Goal: Task Accomplishment & Management: Complete application form

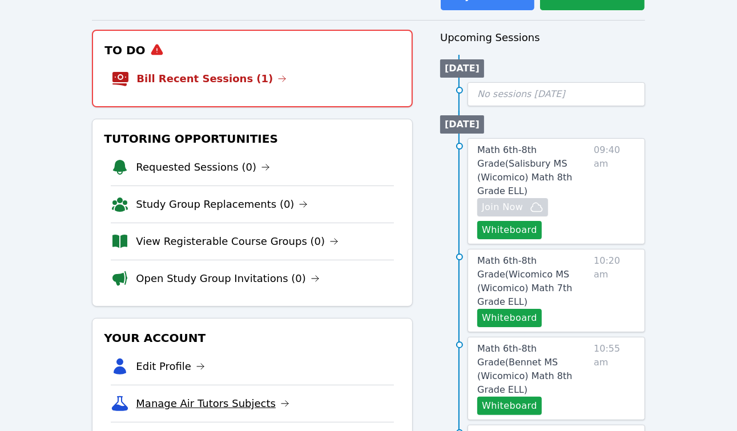
scroll to position [104, 0]
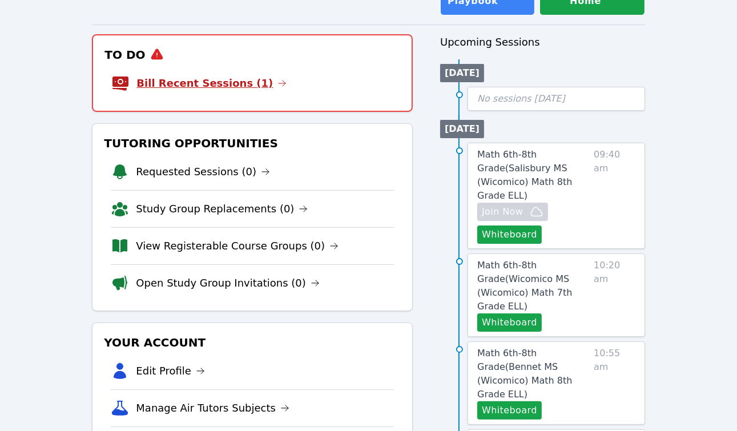
click at [219, 81] on link "Bill Recent Sessions (1)" at bounding box center [211, 83] width 150 height 16
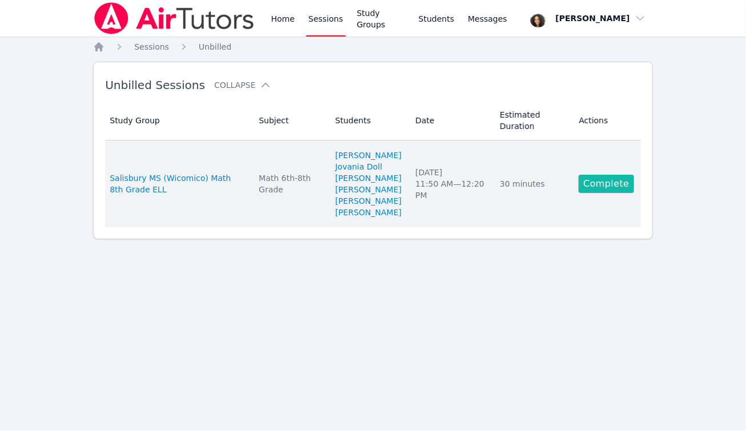
click at [597, 185] on link "Complete" at bounding box center [605, 184] width 55 height 18
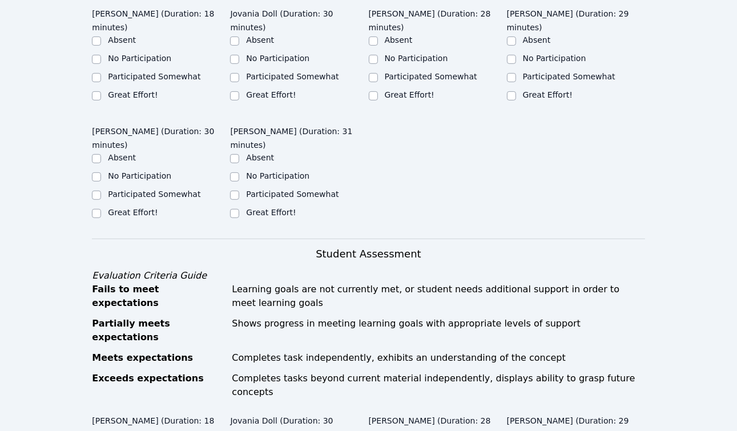
scroll to position [465, 0]
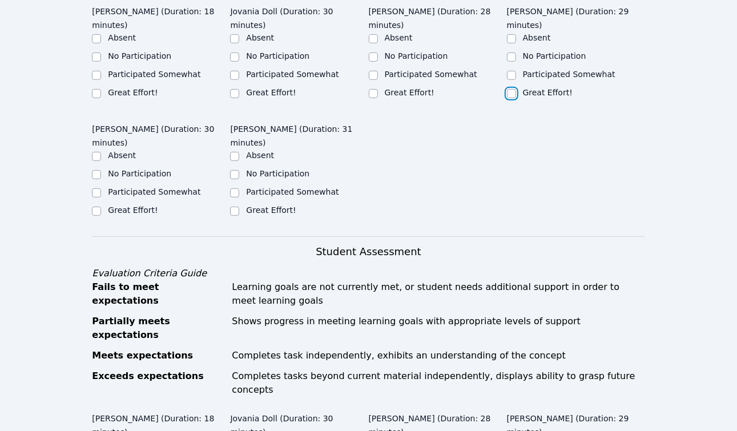
click at [512, 89] on input "Great Effort!" at bounding box center [511, 93] width 9 height 9
checkbox input "true"
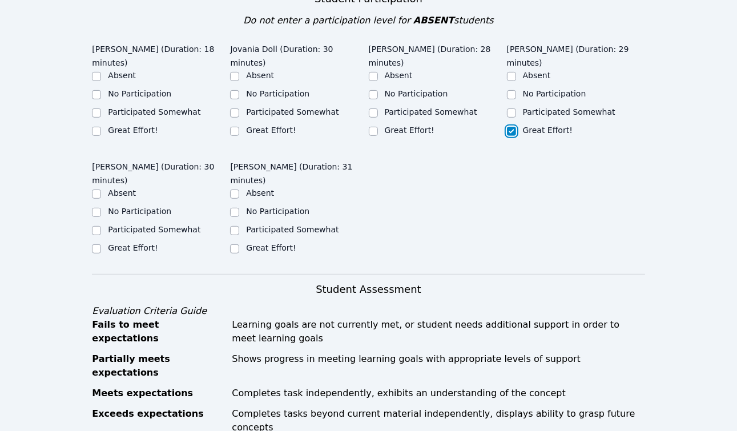
scroll to position [428, 0]
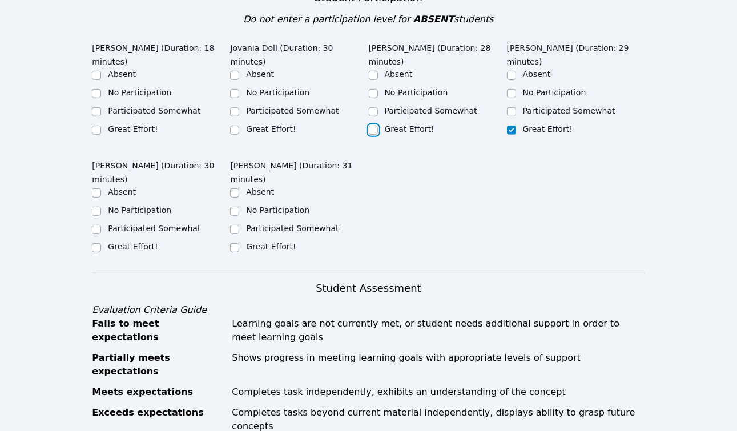
click at [373, 126] on input "Great Effort!" at bounding box center [373, 130] width 9 height 9
checkbox input "true"
click at [239, 126] on input "Great Effort!" at bounding box center [234, 130] width 9 height 9
checkbox input "true"
click at [95, 107] on input "Participated Somewhat" at bounding box center [96, 111] width 9 height 9
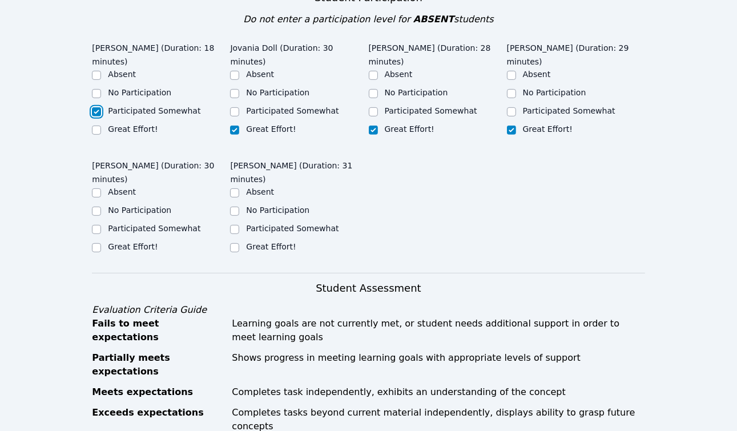
checkbox input "true"
click at [112, 242] on label "Great Effort!" at bounding box center [133, 246] width 50 height 9
click at [101, 243] on input "Great Effort!" at bounding box center [96, 247] width 9 height 9
checkbox input "true"
click at [231, 243] on input "Great Effort!" at bounding box center [234, 247] width 9 height 9
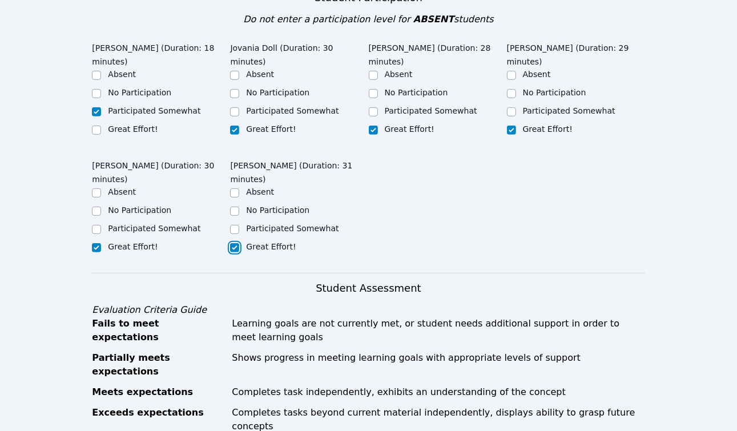
checkbox input "true"
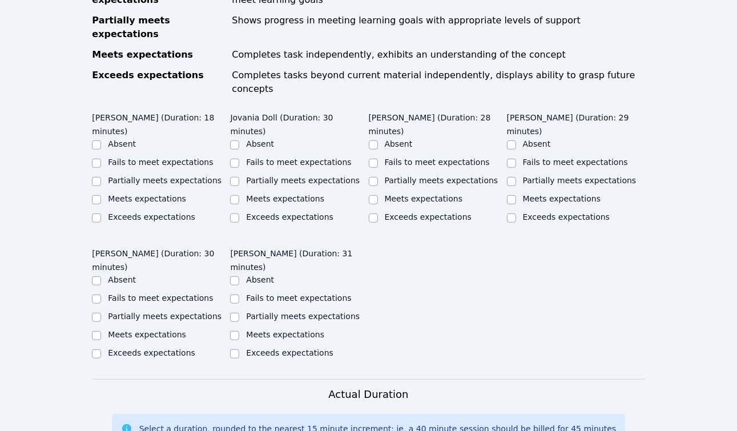
scroll to position [764, 0]
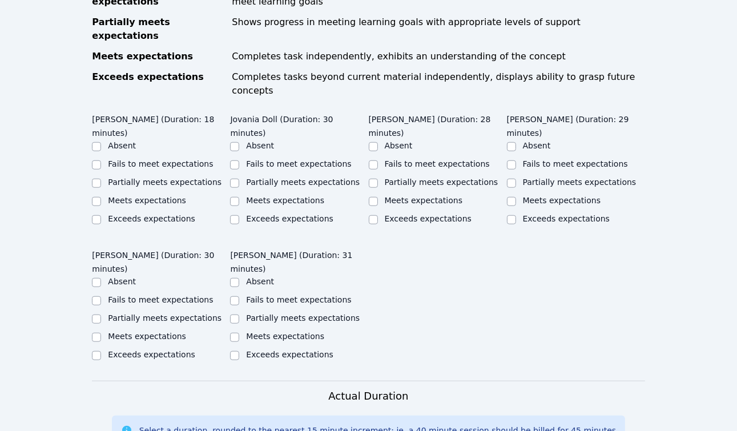
click at [111, 178] on label "Partially meets expectations" at bounding box center [165, 182] width 114 height 9
click at [101, 179] on input "Partially meets expectations" at bounding box center [96, 183] width 9 height 9
checkbox input "true"
click at [235, 197] on input "Meets expectations" at bounding box center [234, 201] width 9 height 9
checkbox input "true"
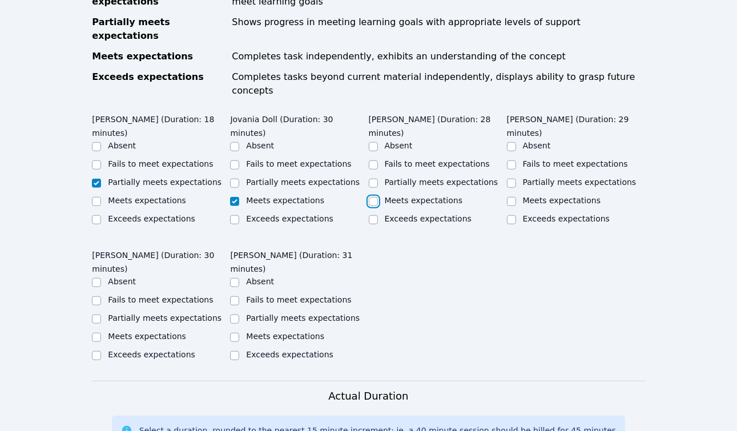
click at [375, 197] on input "Meets expectations" at bounding box center [373, 201] width 9 height 9
checkbox input "true"
click at [512, 197] on input "Meets expectations" at bounding box center [511, 201] width 9 height 9
checkbox input "true"
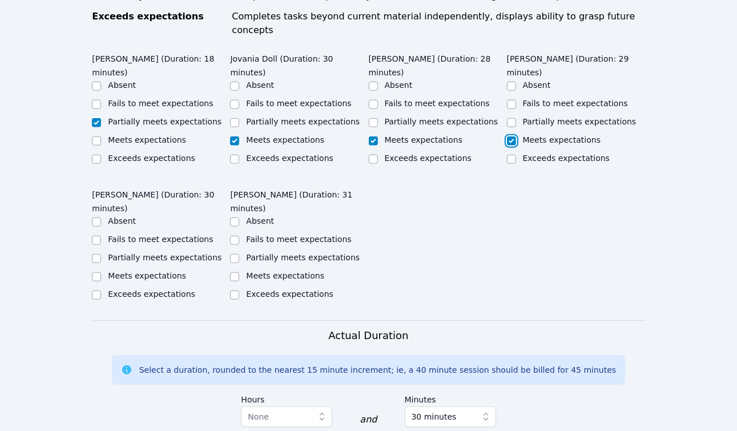
scroll to position [874, 0]
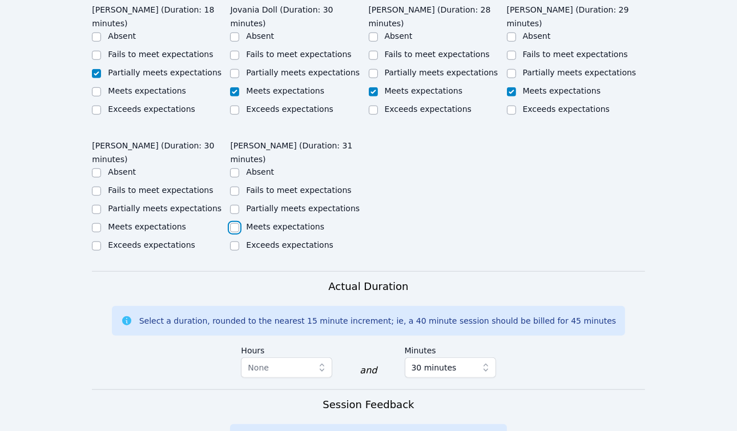
click at [231, 223] on input "Meets expectations" at bounding box center [234, 227] width 9 height 9
checkbox input "true"
click at [92, 223] on input "Meets expectations" at bounding box center [96, 227] width 9 height 9
checkbox input "true"
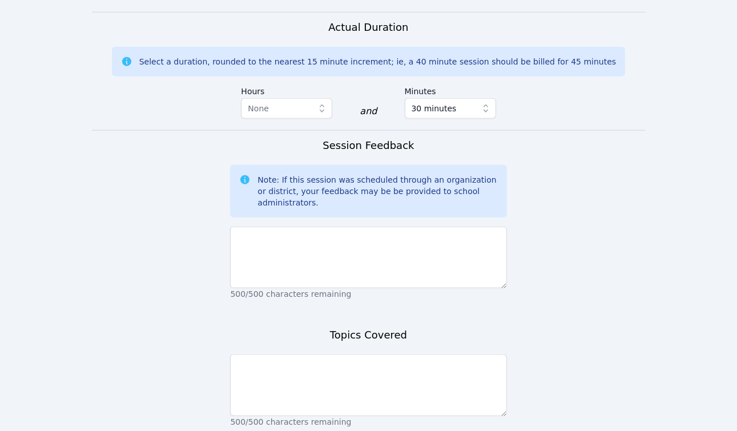
scroll to position [1155, 0]
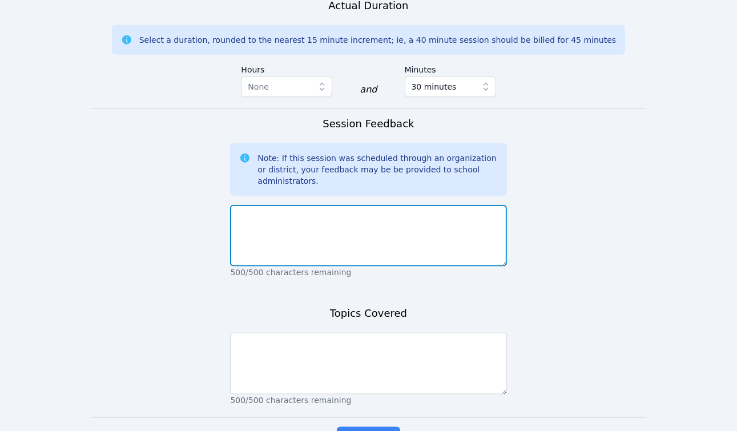
click at [411, 205] on textarea at bounding box center [368, 236] width 276 height 62
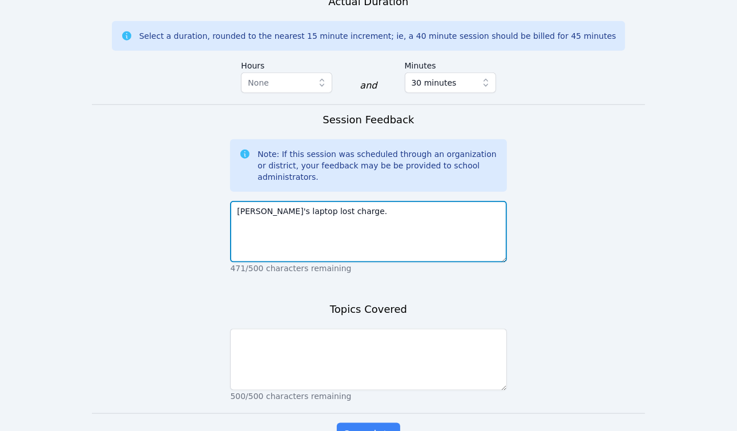
drag, startPoint x: 351, startPoint y: 143, endPoint x: 293, endPoint y: 144, distance: 58.3
click at [293, 201] on textarea "[PERSON_NAME]'s laptop lost charge." at bounding box center [368, 232] width 276 height 62
type textarea "[PERSON_NAME]'s laptop battery died."
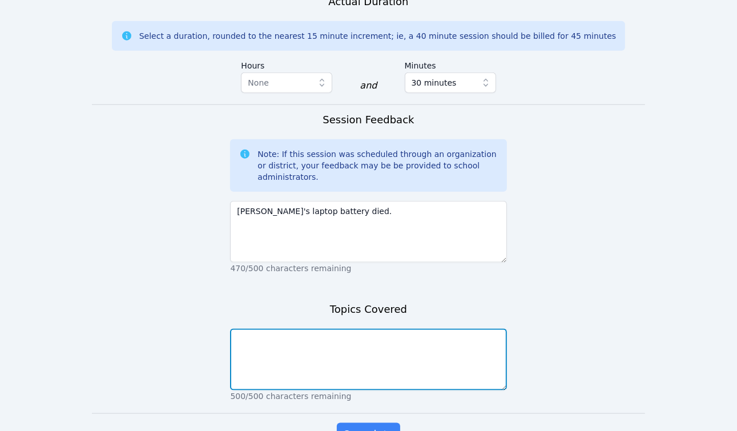
click at [292, 329] on textarea at bounding box center [368, 360] width 276 height 62
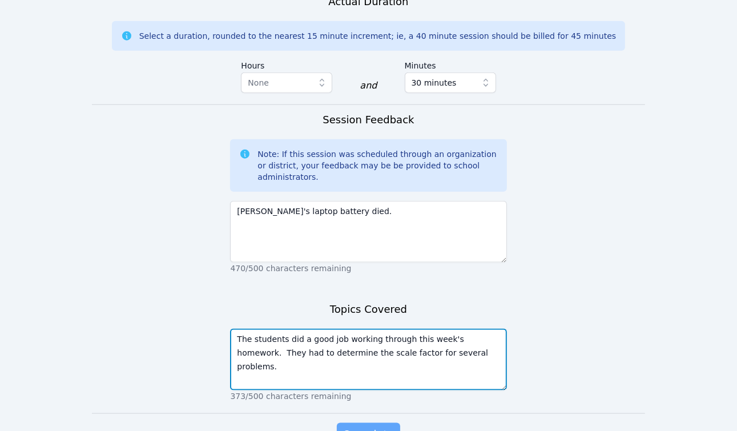
type textarea "The students did a good job working through this week's homework. They had to d…"
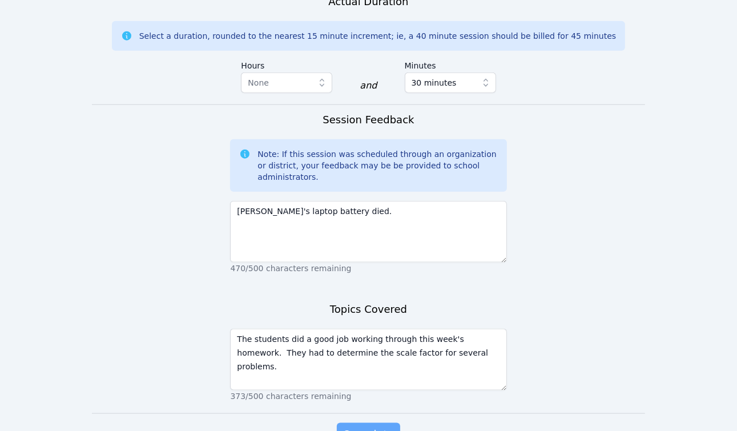
click at [349, 416] on span "Complete" at bounding box center [368, 435] width 51 height 16
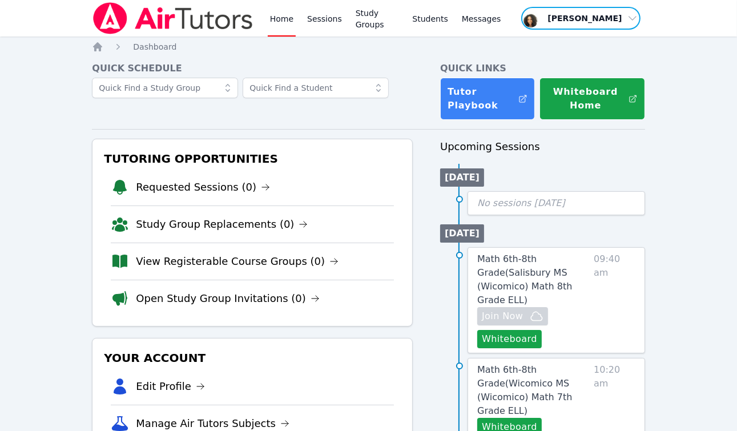
click at [569, 18] on span "button" at bounding box center [580, 18] width 121 height 25
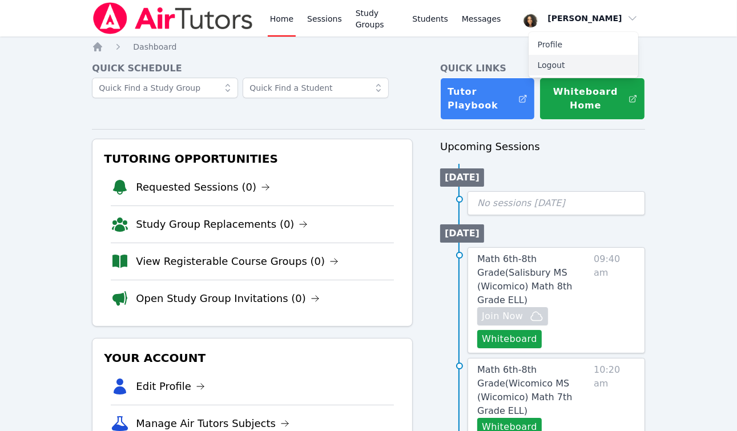
click at [564, 62] on button "Logout" at bounding box center [584, 65] width 110 height 21
